Goal: Task Accomplishment & Management: Manage account settings

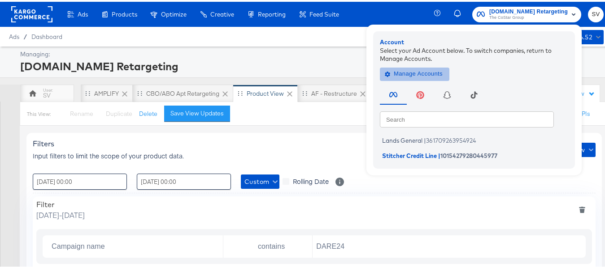
click at [416, 72] on span "Manage Accounts" at bounding box center [414, 72] width 56 height 10
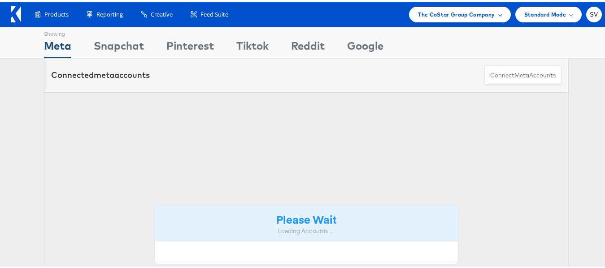
click at [425, 20] on div "The CoStar Group Company" at bounding box center [459, 13] width 101 height 16
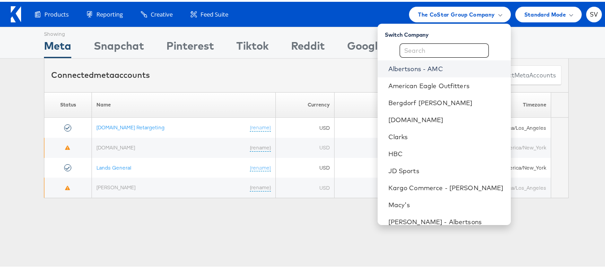
click at [417, 69] on link "Albertsons - AMC" at bounding box center [445, 67] width 115 height 9
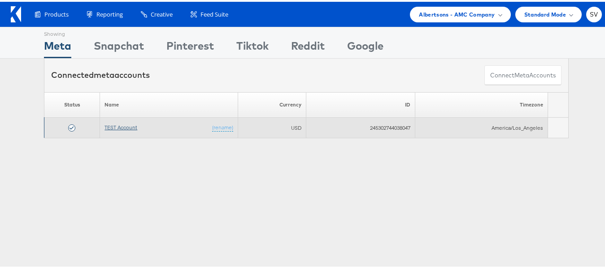
click at [118, 128] on link "TEST Account" at bounding box center [120, 125] width 33 height 7
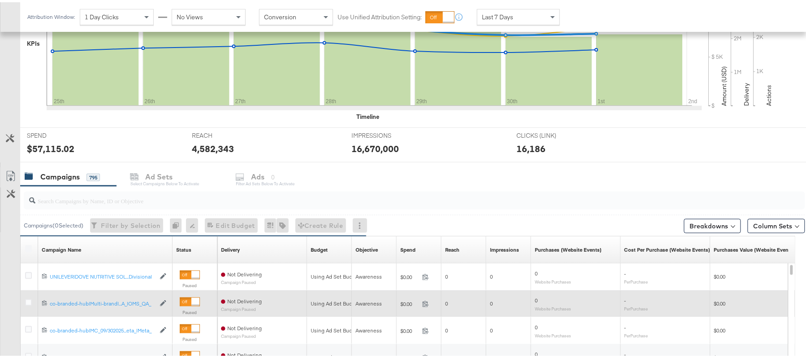
scroll to position [299, 0]
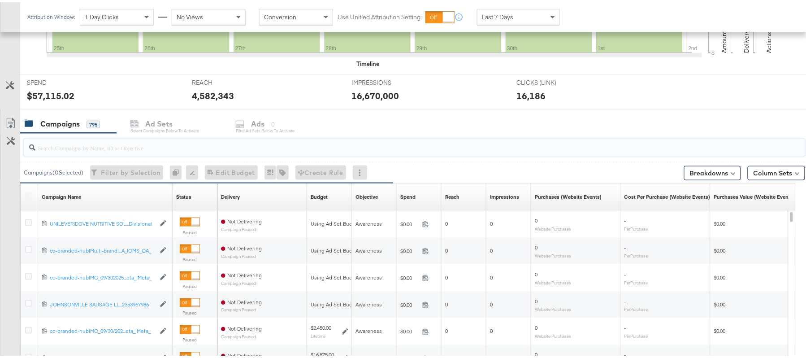
click at [87, 148] on input "search" at bounding box center [384, 141] width 698 height 17
paste input "120232307194170307"
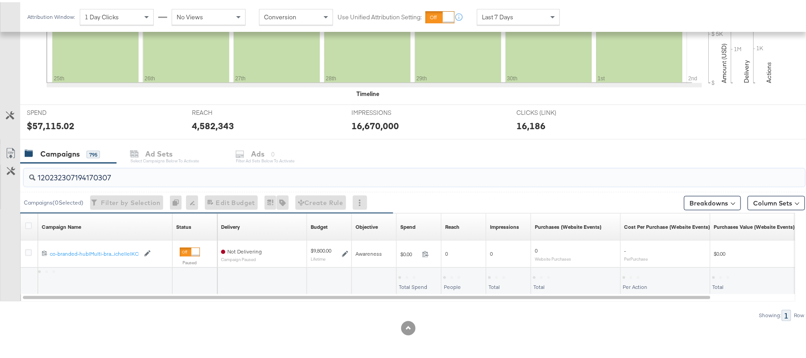
scroll to position [270, 0]
type input "120232307194170307"
click at [27, 224] on icon at bounding box center [28, 223] width 7 height 7
click at [0, 0] on input "checkbox" at bounding box center [0, 0] width 0 height 0
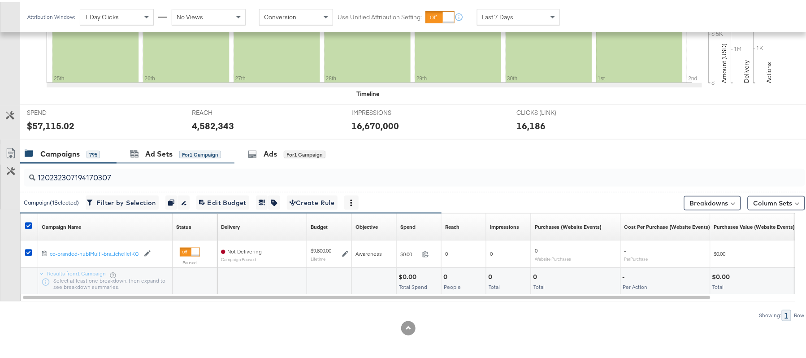
click at [237, 163] on input "120232307194170307" at bounding box center [384, 171] width 698 height 17
click at [253, 147] on icon at bounding box center [252, 151] width 9 height 9
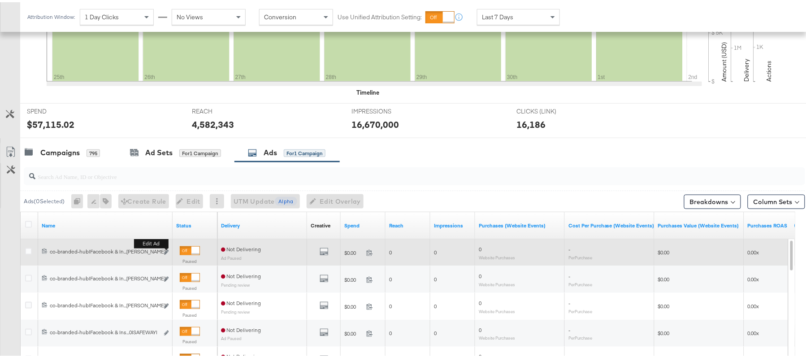
click at [169, 250] on button "Edit ad" at bounding box center [166, 250] width 5 height 9
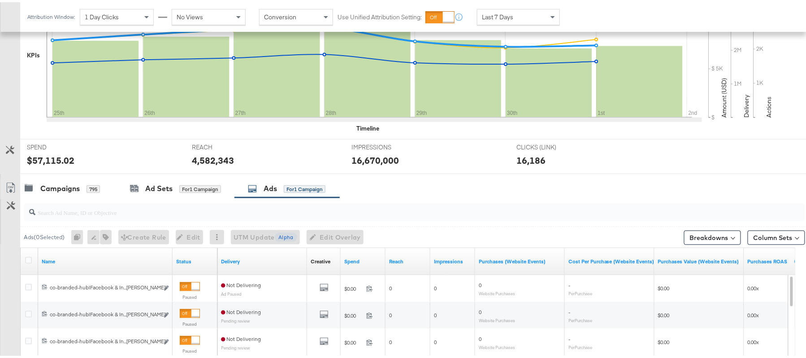
scroll to position [239, 0]
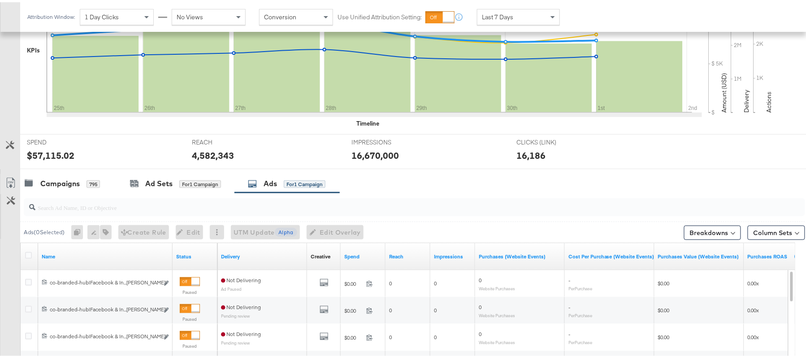
click at [159, 210] on input "search" at bounding box center [384, 201] width 698 height 17
paste input "co-branded-hub|Facebook & Instagram|Social Media|FBIG - Premium Carousel & Prod…"
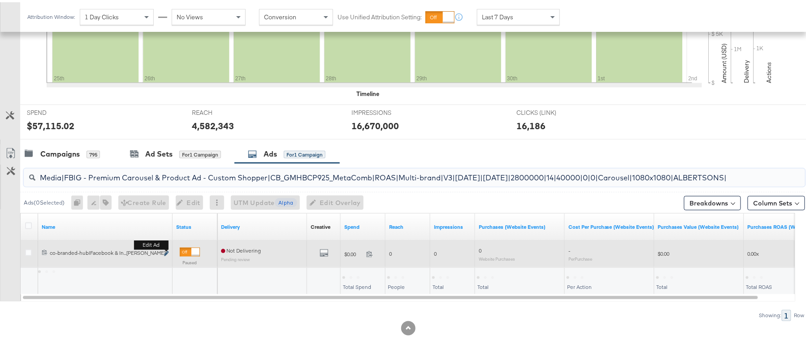
scroll to position [270, 0]
type input "co-branded-hub|Facebook & Instagram|Social Media|FBIG - Premium Carousel & Prod…"
click at [167, 250] on icon "link" at bounding box center [166, 251] width 4 height 5
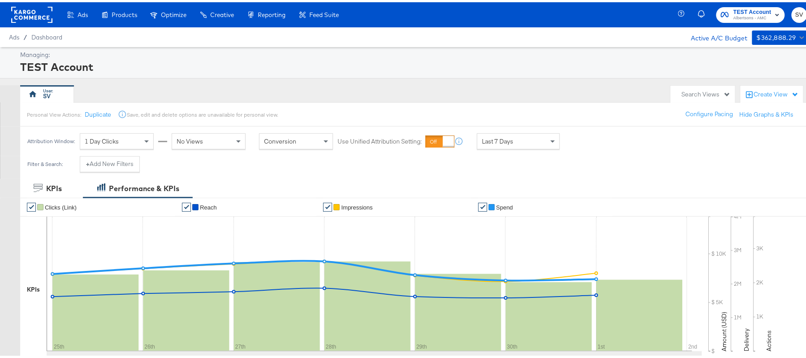
scroll to position [239, 0]
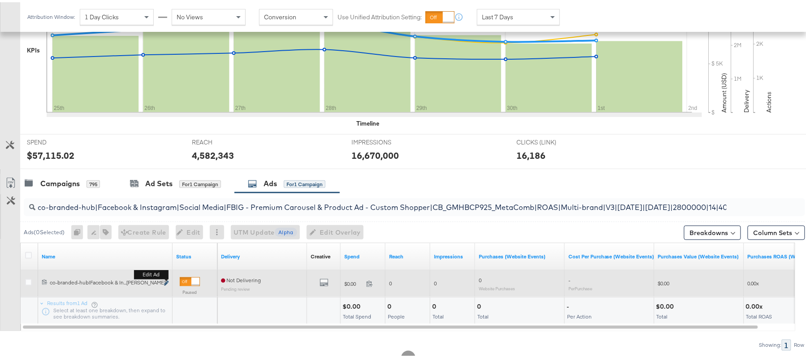
click at [165, 282] on icon "link" at bounding box center [166, 280] width 4 height 5
click at [165, 281] on icon "link" at bounding box center [166, 280] width 4 height 5
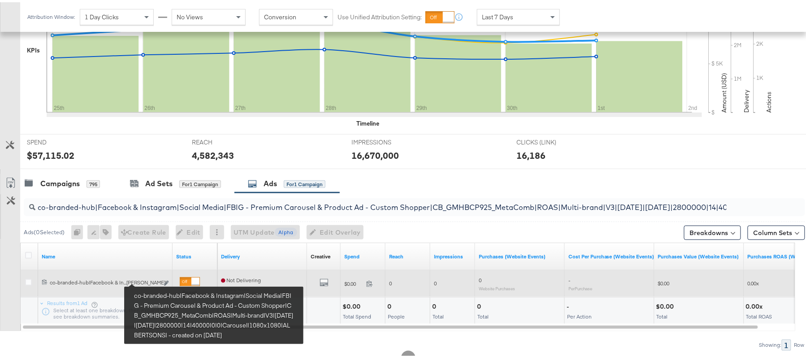
click at [140, 280] on div "co-branded-hub|Facebook & Instagram|Social Media|FBIG - Premium Carousel & Prod…" at bounding box center [104, 280] width 109 height 7
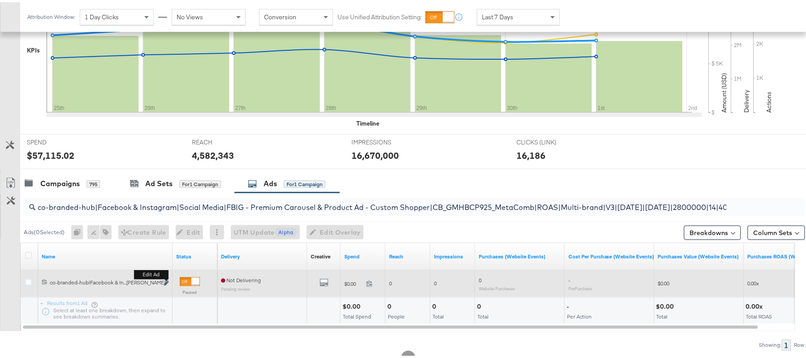
click at [164, 281] on icon "link" at bounding box center [166, 280] width 4 height 5
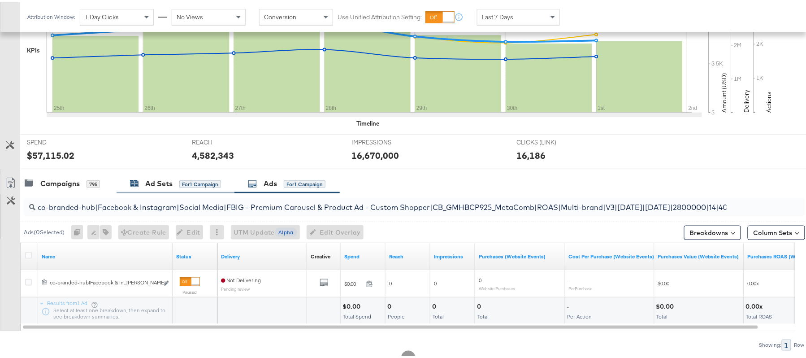
click at [176, 186] on div "Ad Sets for 1 Campaign" at bounding box center [175, 181] width 91 height 10
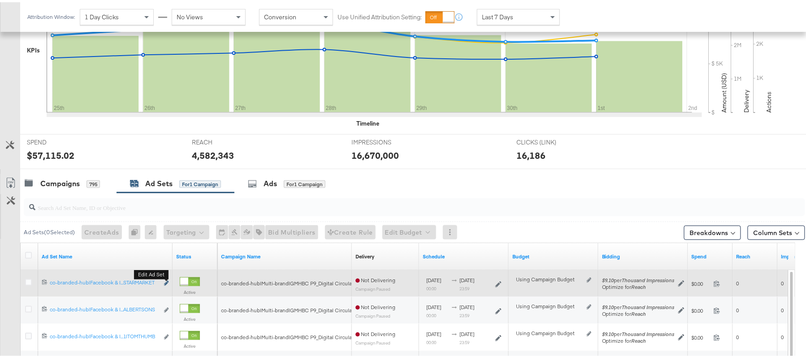
click at [167, 282] on icon "link" at bounding box center [166, 280] width 4 height 5
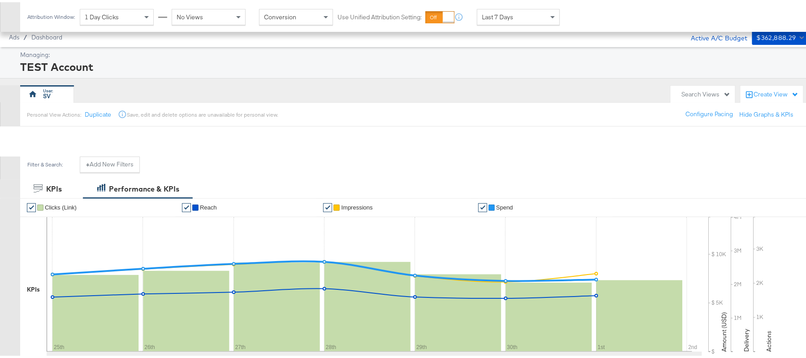
scroll to position [299, 0]
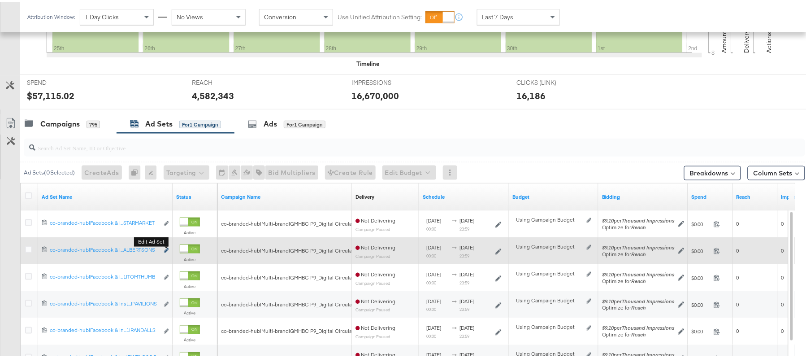
click at [164, 250] on icon "link" at bounding box center [166, 248] width 4 height 5
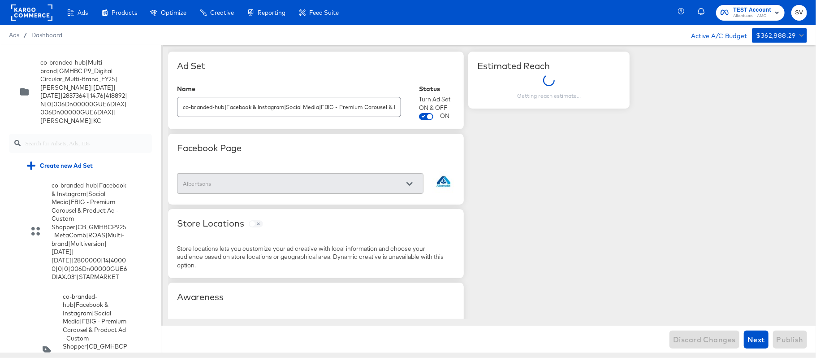
scroll to position [1211, 0]
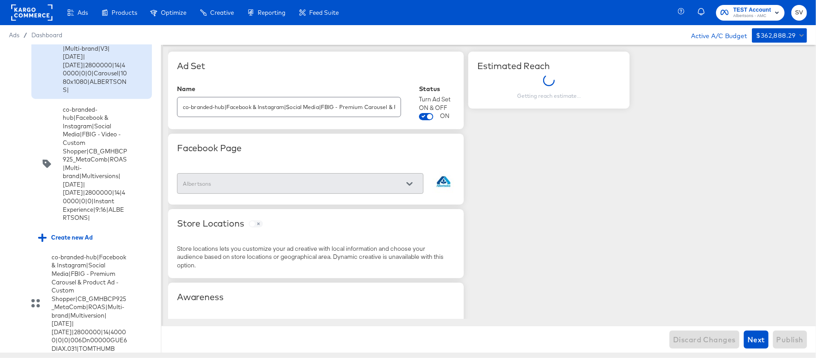
click at [97, 95] on div "co-branded-hub|Facebook & Instagram|Social Media|FBIG - Premium Carousel & Prod…" at bounding box center [95, 36] width 65 height 117
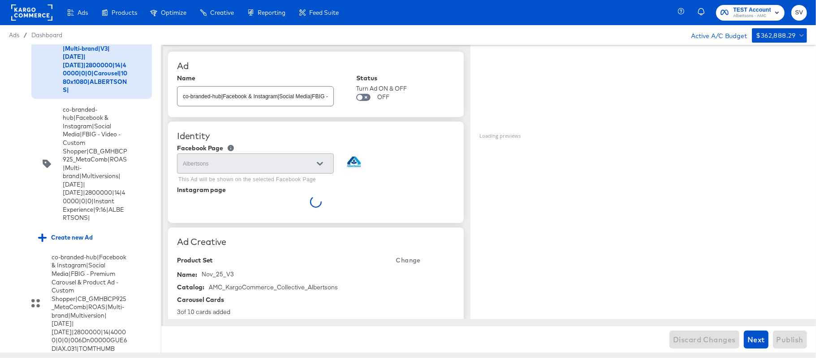
type textarea "x"
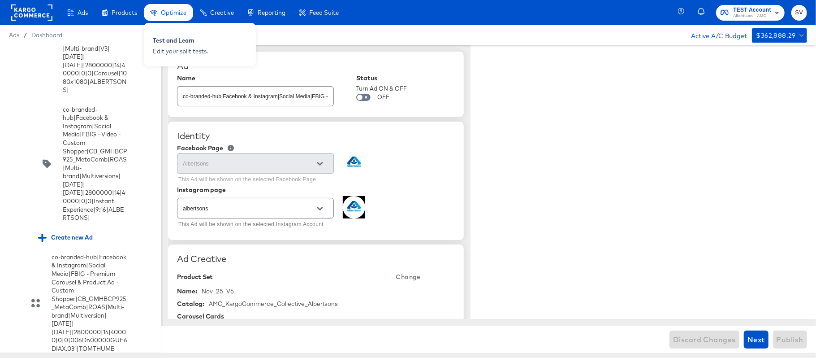
type textarea "x"
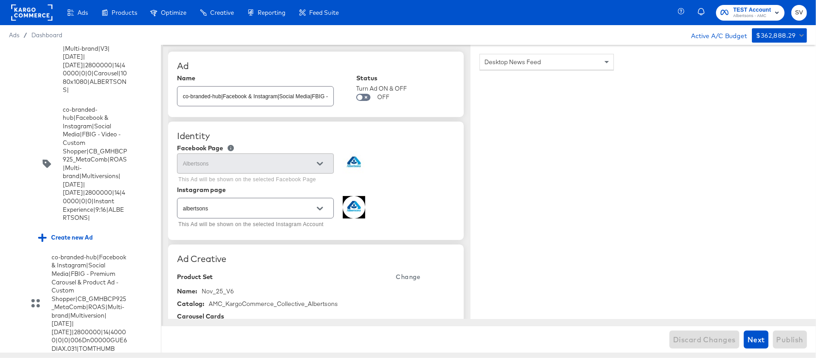
scroll to position [922, 0]
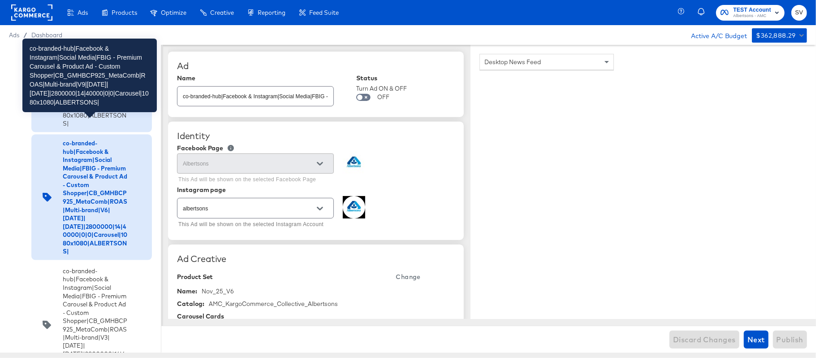
click at [83, 128] on div "co-branded-hub|Facebook & Instagram|Social Media|FBIG - Premium Carousel & Prod…" at bounding box center [95, 69] width 65 height 117
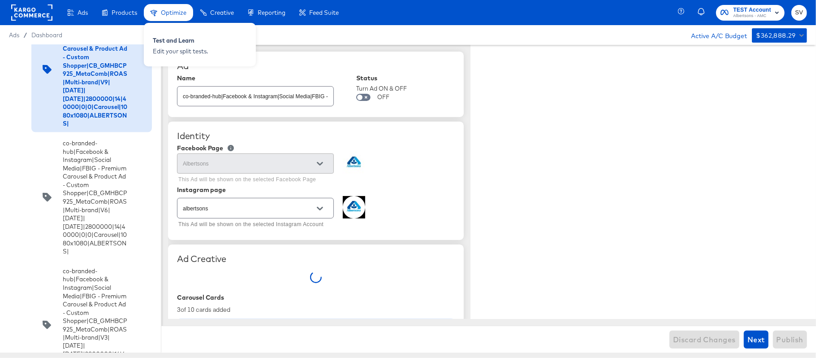
type textarea "x"
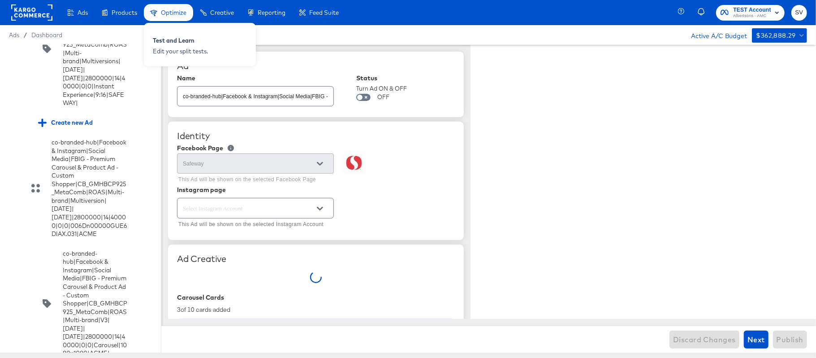
type textarea "x"
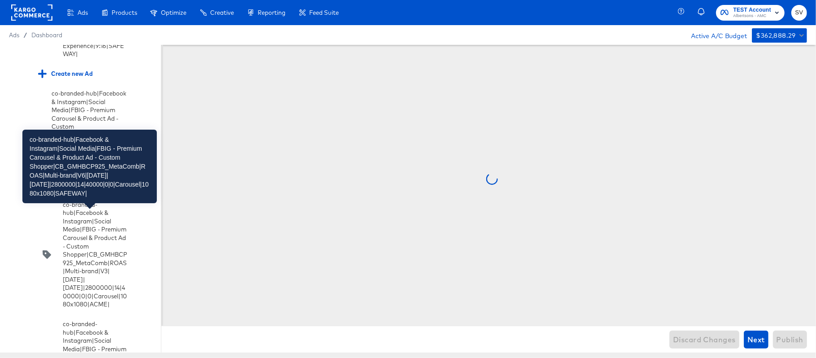
scroll to position [4508, 0]
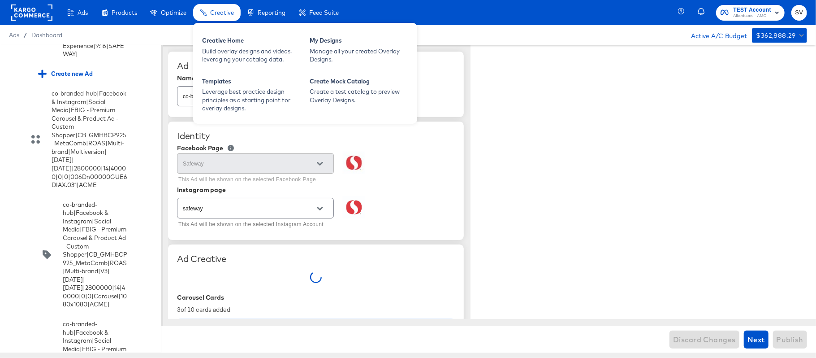
type textarea "x"
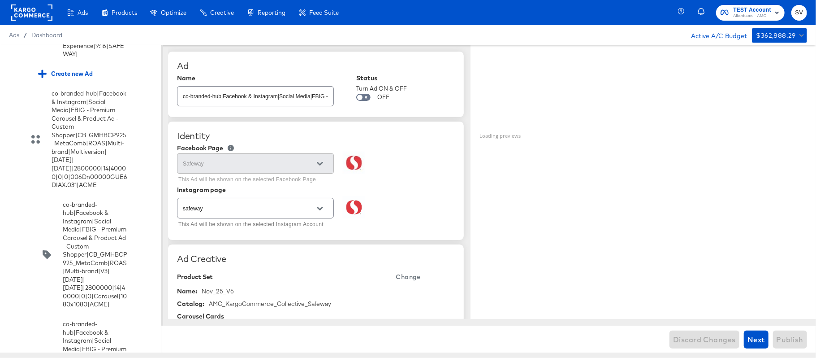
scroll to position [4732, 0]
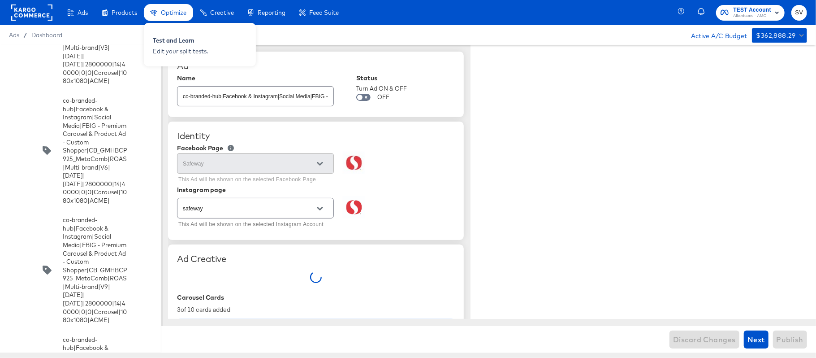
type textarea "x"
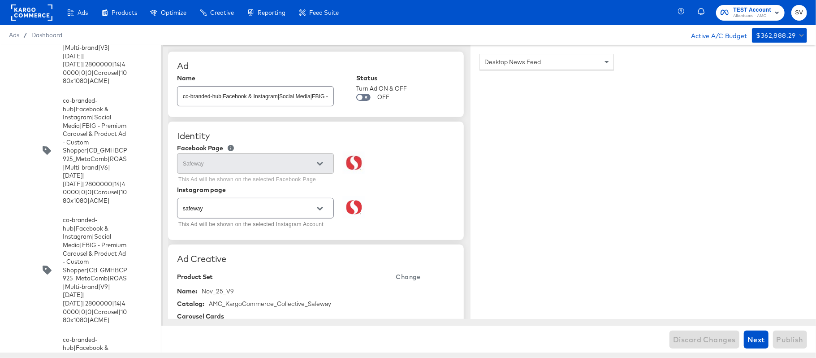
scroll to position [5842, 0]
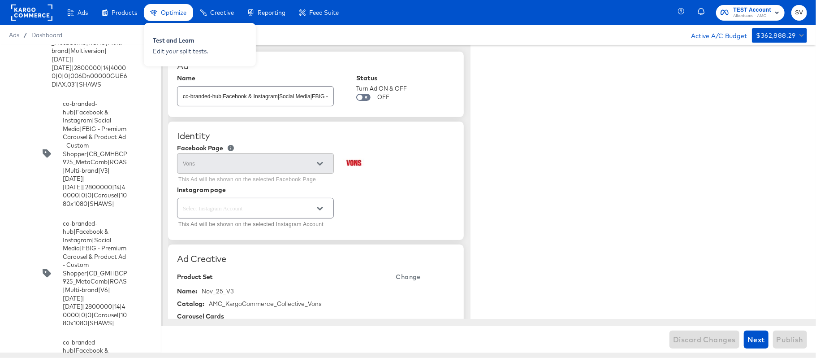
type textarea "x"
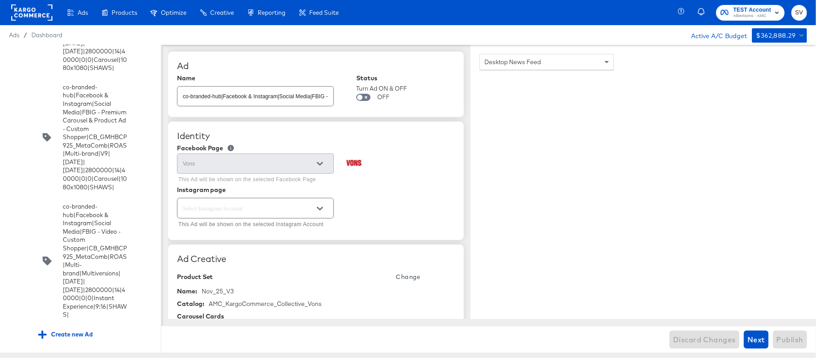
type textarea "x"
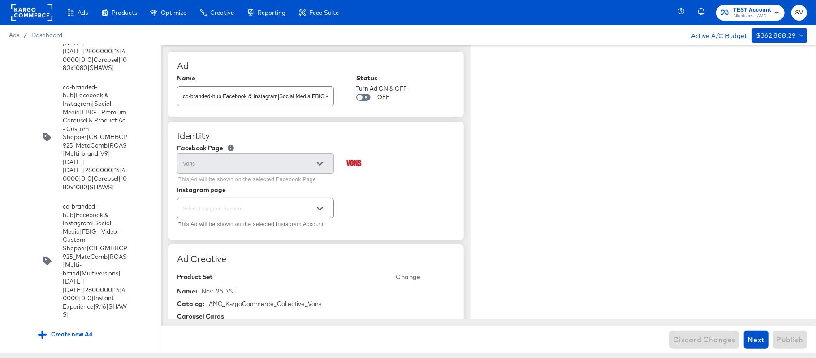
type textarea "x"
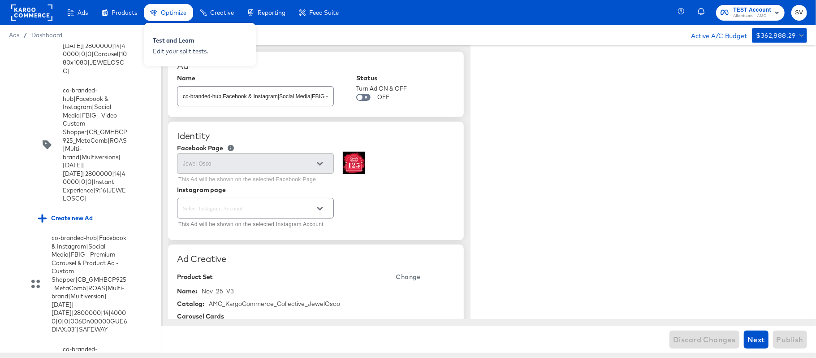
type textarea "x"
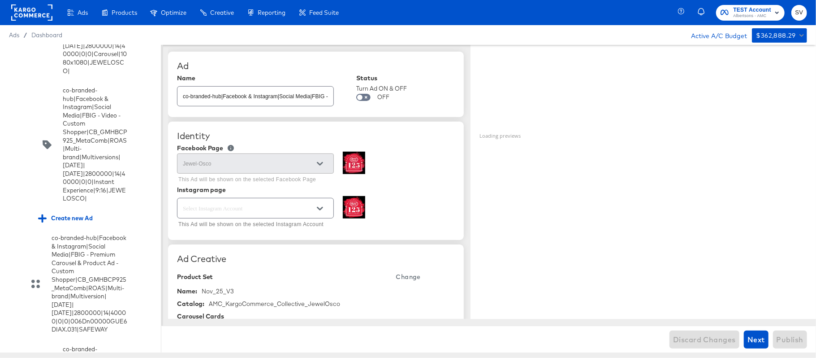
scroll to position [4036, 0]
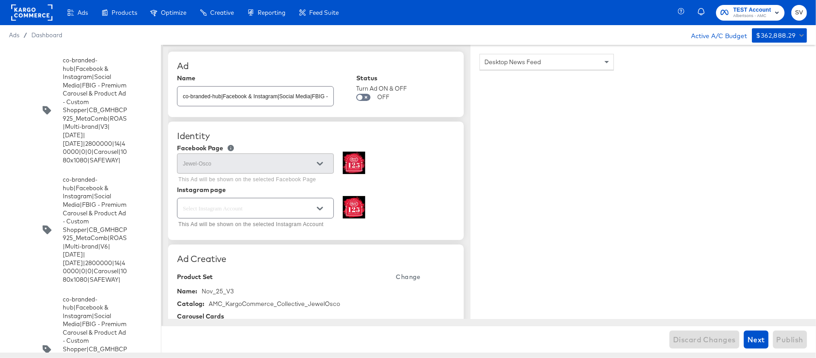
type textarea "x"
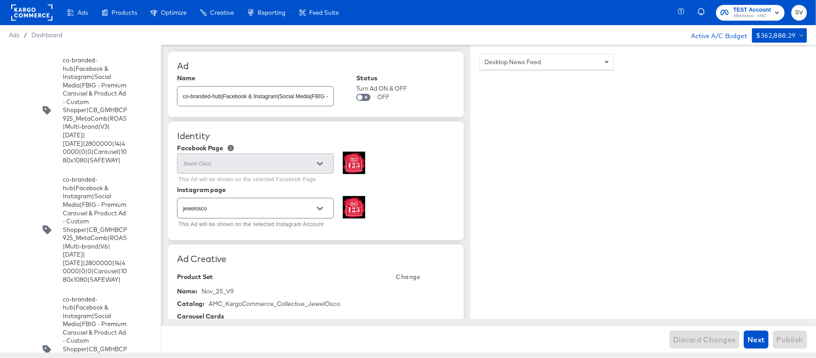
type textarea "x"
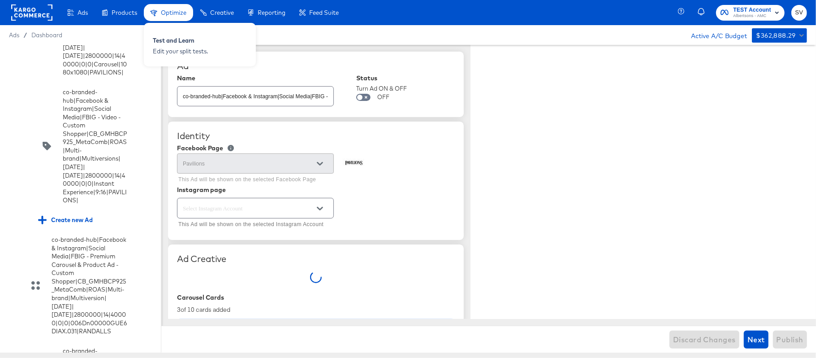
type textarea "x"
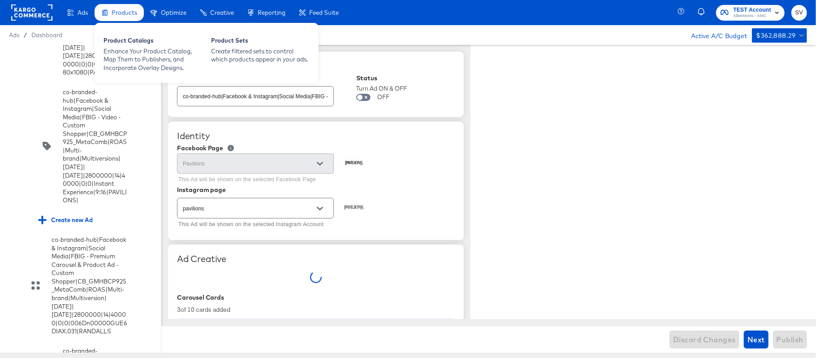
type textarea "x"
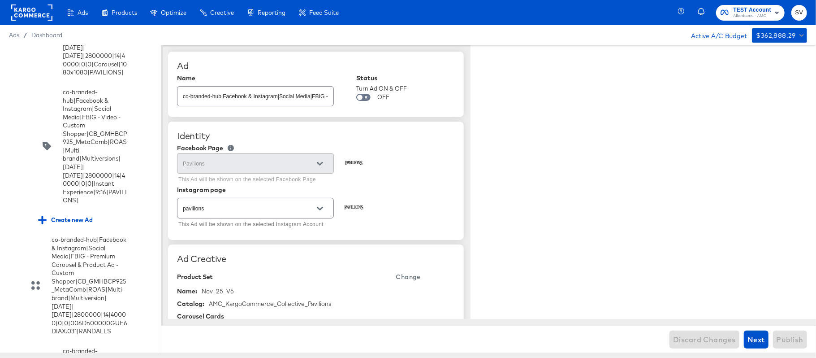
scroll to position [2537, 0]
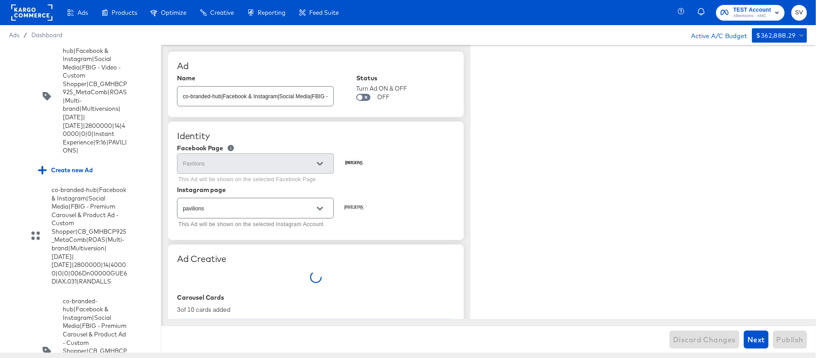
type textarea "x"
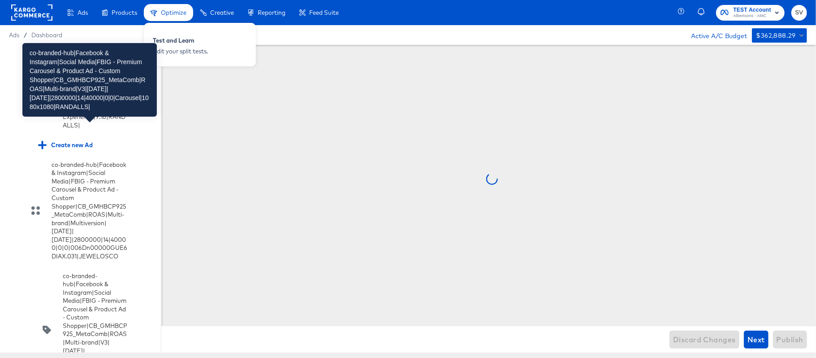
scroll to position [3179, 0]
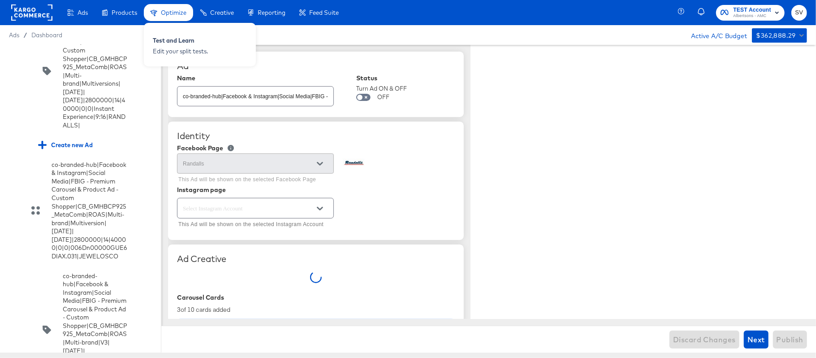
type textarea "x"
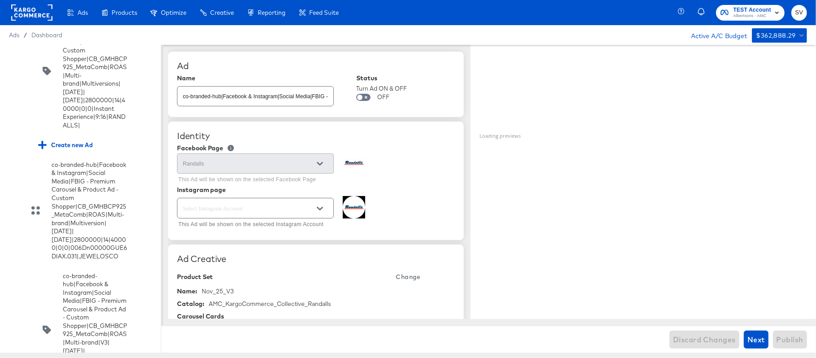
scroll to position [3228, 0]
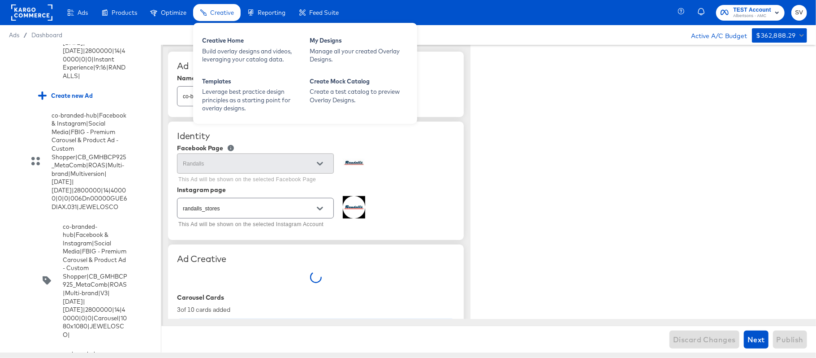
type textarea "x"
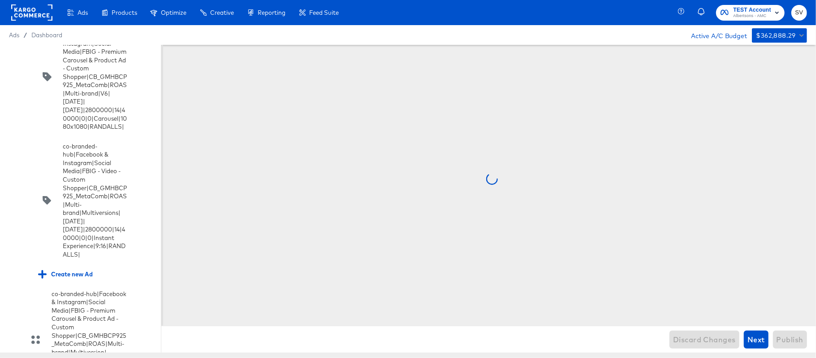
scroll to position [3049, 0]
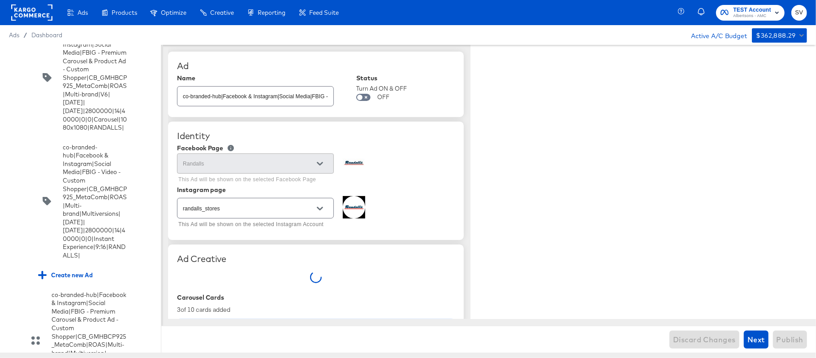
type textarea "x"
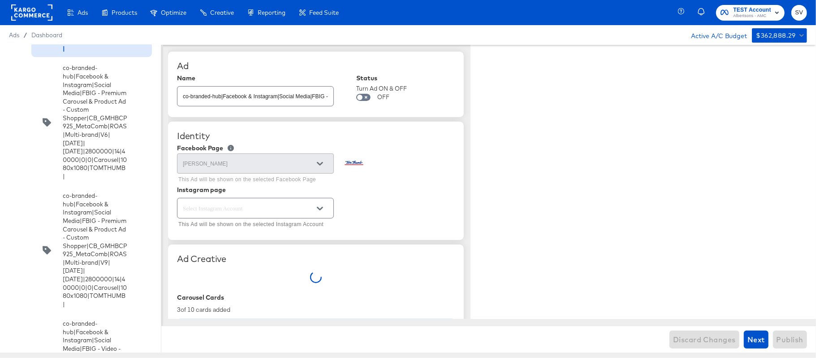
type textarea "x"
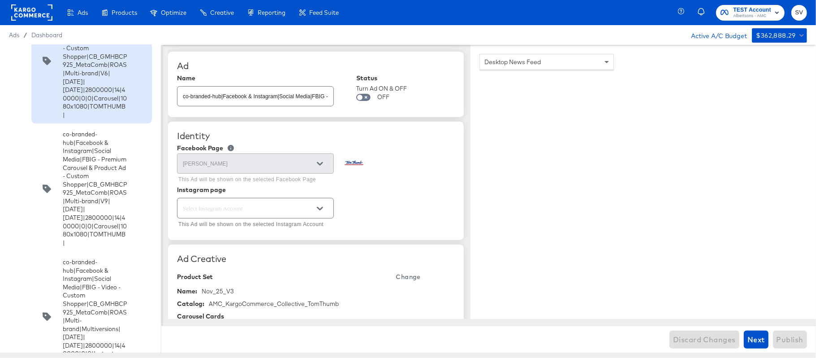
click at [108, 119] on div "co-branded-hub|Facebook & Instagram|Social Media|FBIG - Premium Carousel & Prod…" at bounding box center [95, 60] width 65 height 117
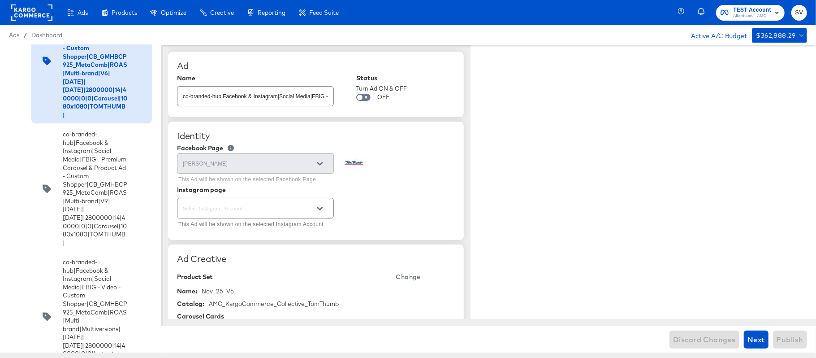
type textarea "x"
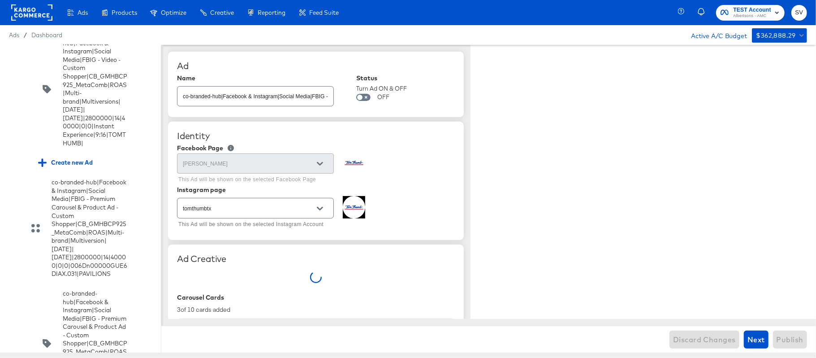
type textarea "x"
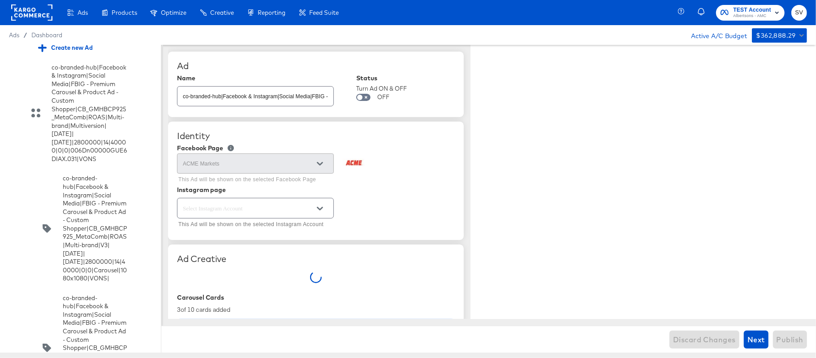
type textarea "x"
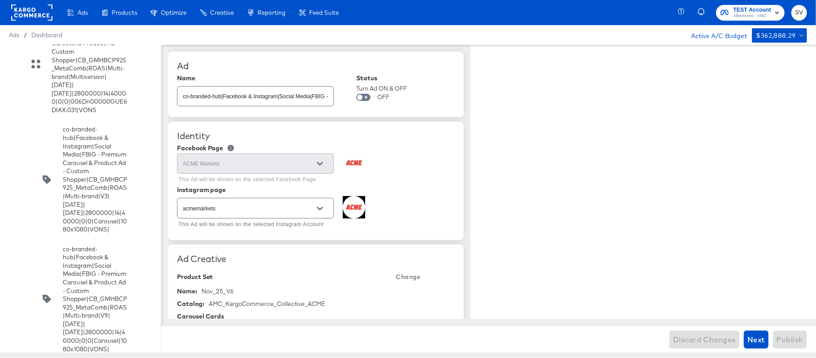
type textarea "x"
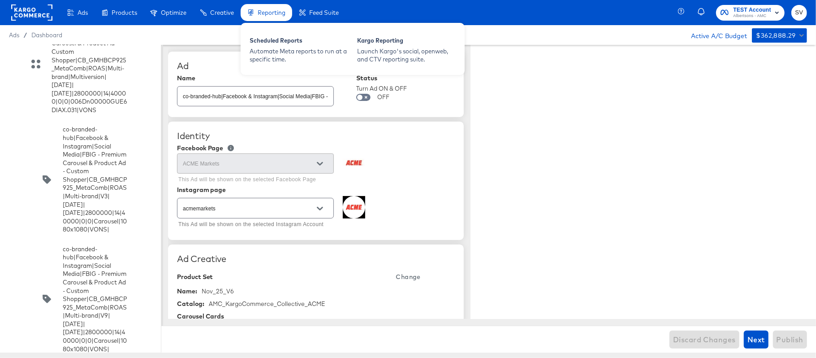
scroll to position [5423, 0]
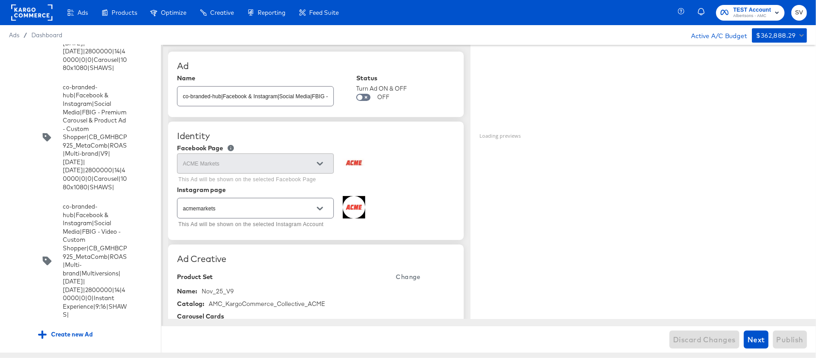
type textarea "x"
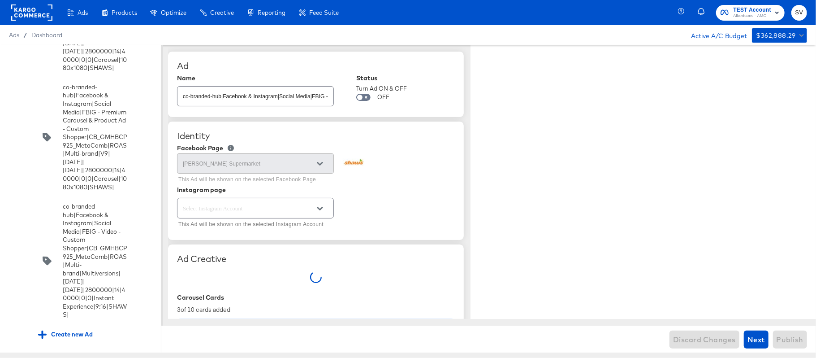
type textarea "x"
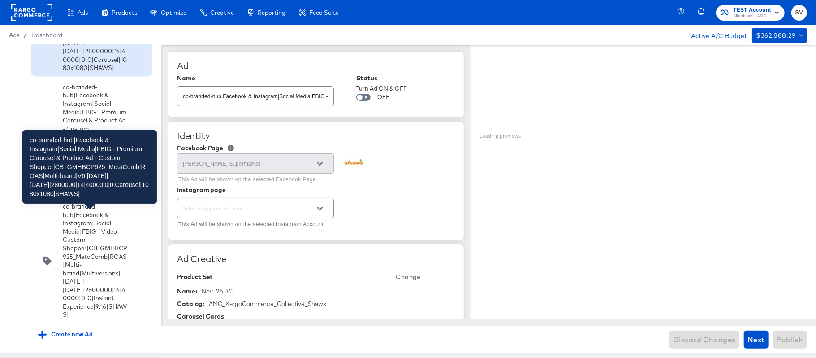
click at [77, 72] on div "co-branded-hub|Facebook & Instagram|Social Media|FBIG - Premium Carousel & Prod…" at bounding box center [95, 18] width 65 height 108
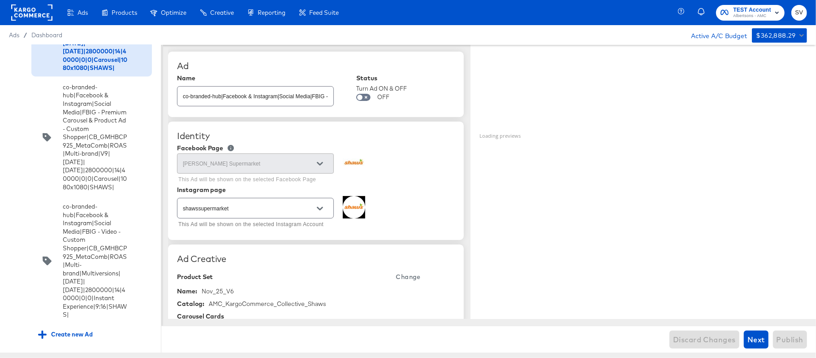
scroll to position [6806, 0]
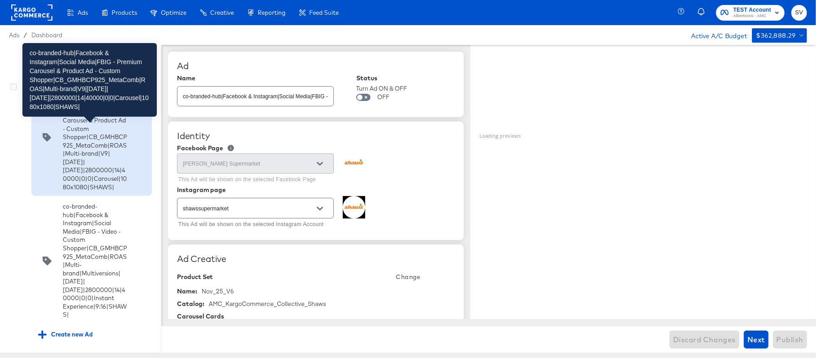
click at [99, 180] on div "co-branded-hub|Facebook & Instagram|Social Media|FBIG - Premium Carousel & Prod…" at bounding box center [95, 137] width 65 height 108
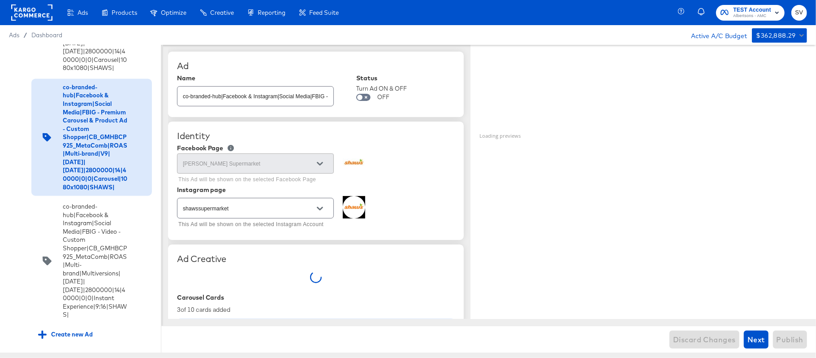
type textarea "x"
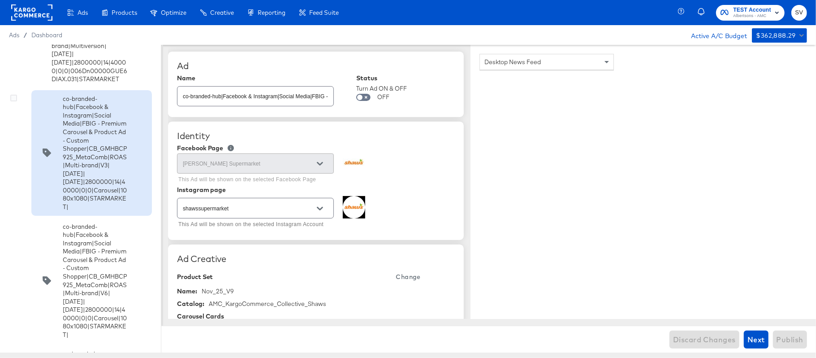
click at [88, 152] on div "co-branded-hub|Facebook & Instagram|Social Media|FBIG - Premium Carousel & Prod…" at bounding box center [95, 153] width 65 height 117
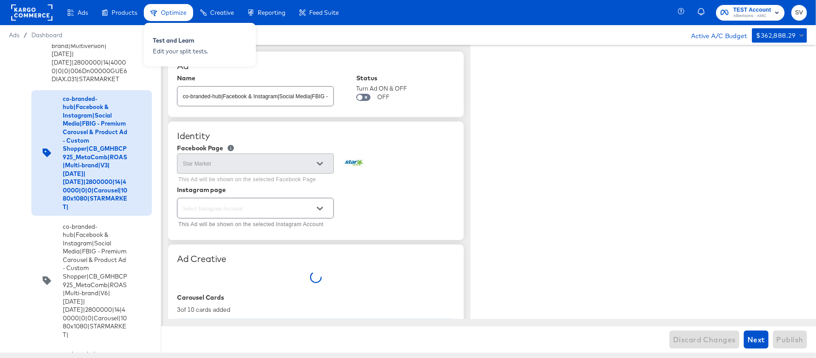
type textarea "x"
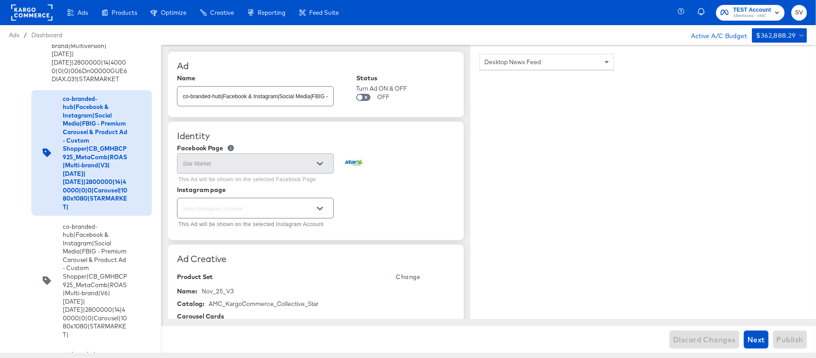
scroll to position [259, 0]
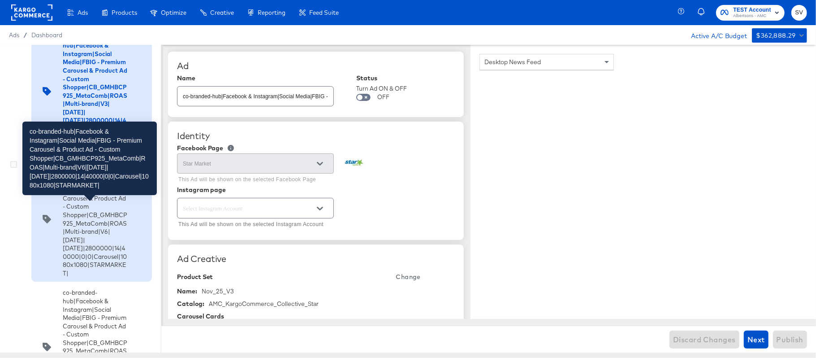
click at [97, 238] on div "co-branded-hub|Facebook & Instagram|Social Media|FBIG - Premium Carousel & Prod…" at bounding box center [95, 219] width 65 height 117
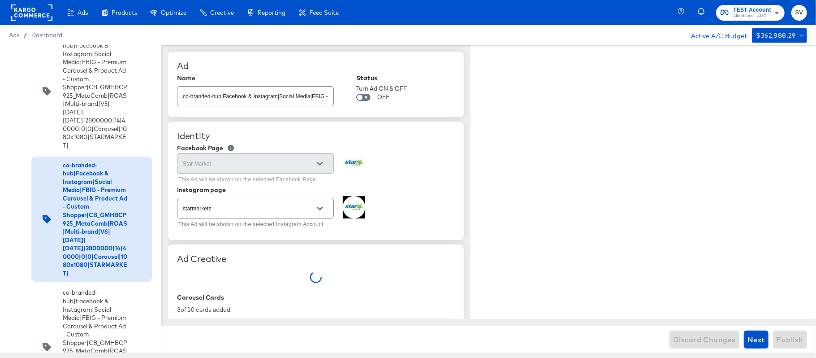
type textarea "x"
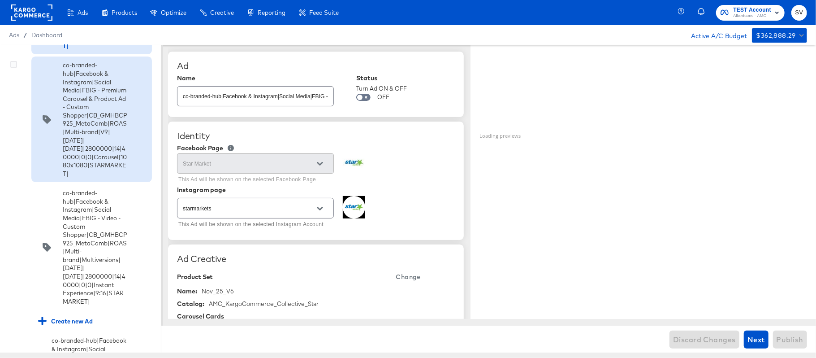
click at [85, 158] on div "co-branded-hub|Facebook & Instagram|Social Media|FBIG - Premium Carousel & Prod…" at bounding box center [95, 119] width 65 height 117
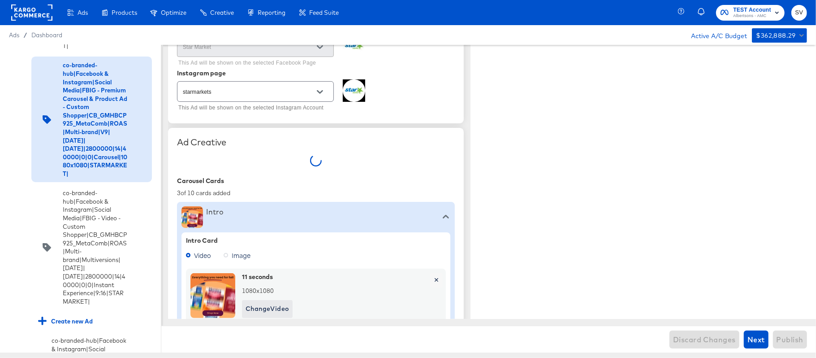
scroll to position [119, 0]
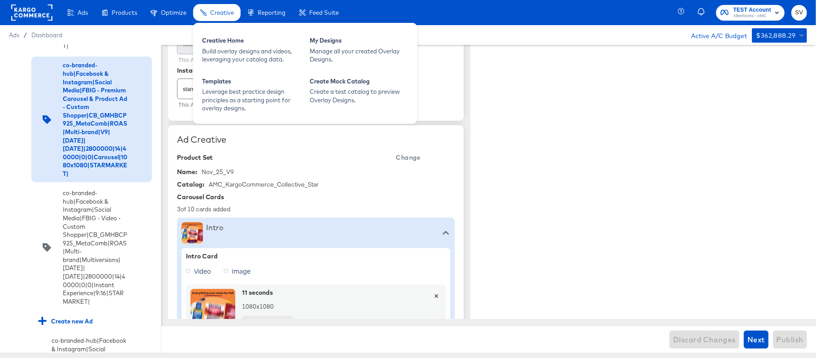
type textarea "x"
